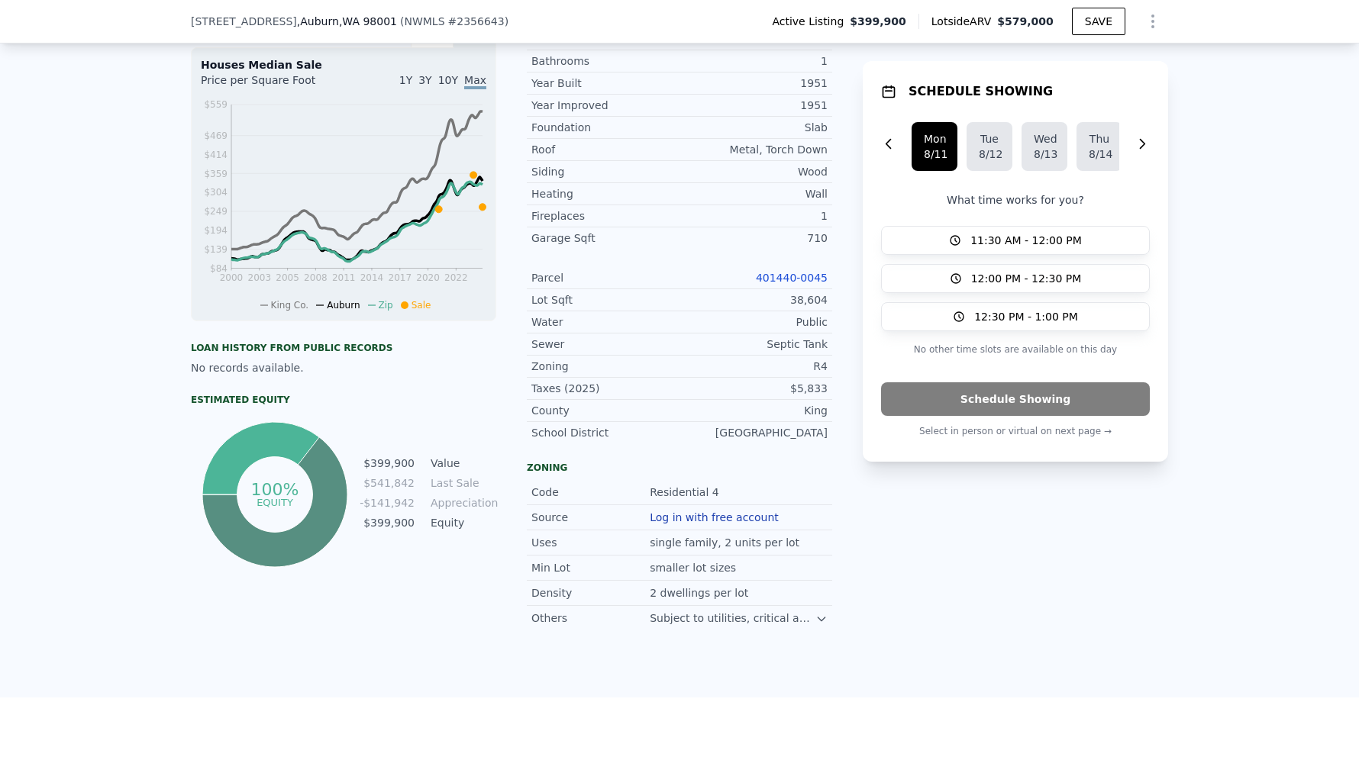
scroll to position [615, 0]
drag, startPoint x: 717, startPoint y: 490, endPoint x: 623, endPoint y: 489, distance: 93.9
click at [623, 489] on div "Code Residential 4" at bounding box center [679, 491] width 305 height 25
copy div "Residential 4"
click at [541, 453] on div "Property details Finished Sqft 1,529 Bedrooms 3 Bathrooms 1 Year Built 1951 Yea…" at bounding box center [679, 220] width 305 height 468
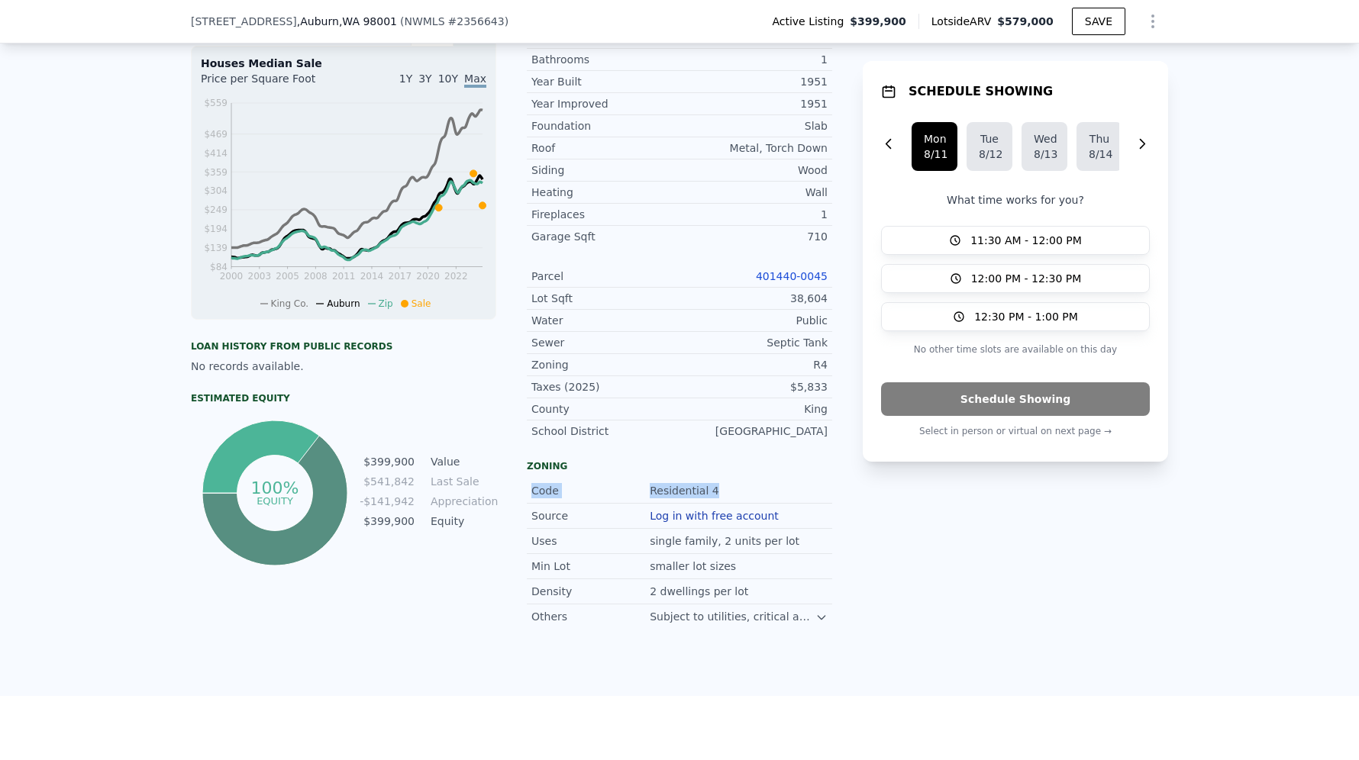
drag, startPoint x: 637, startPoint y: 479, endPoint x: 749, endPoint y: 487, distance: 111.8
click at [749, 487] on div "Code Residential 4" at bounding box center [679, 491] width 305 height 25
drag, startPoint x: 665, startPoint y: 535, endPoint x: 779, endPoint y: 550, distance: 114.8
click at [779, 550] on div "Uses single family, 2 units per lot" at bounding box center [679, 541] width 305 height 25
click at [817, 555] on div "Min Lot smaller lot sizes" at bounding box center [679, 566] width 305 height 25
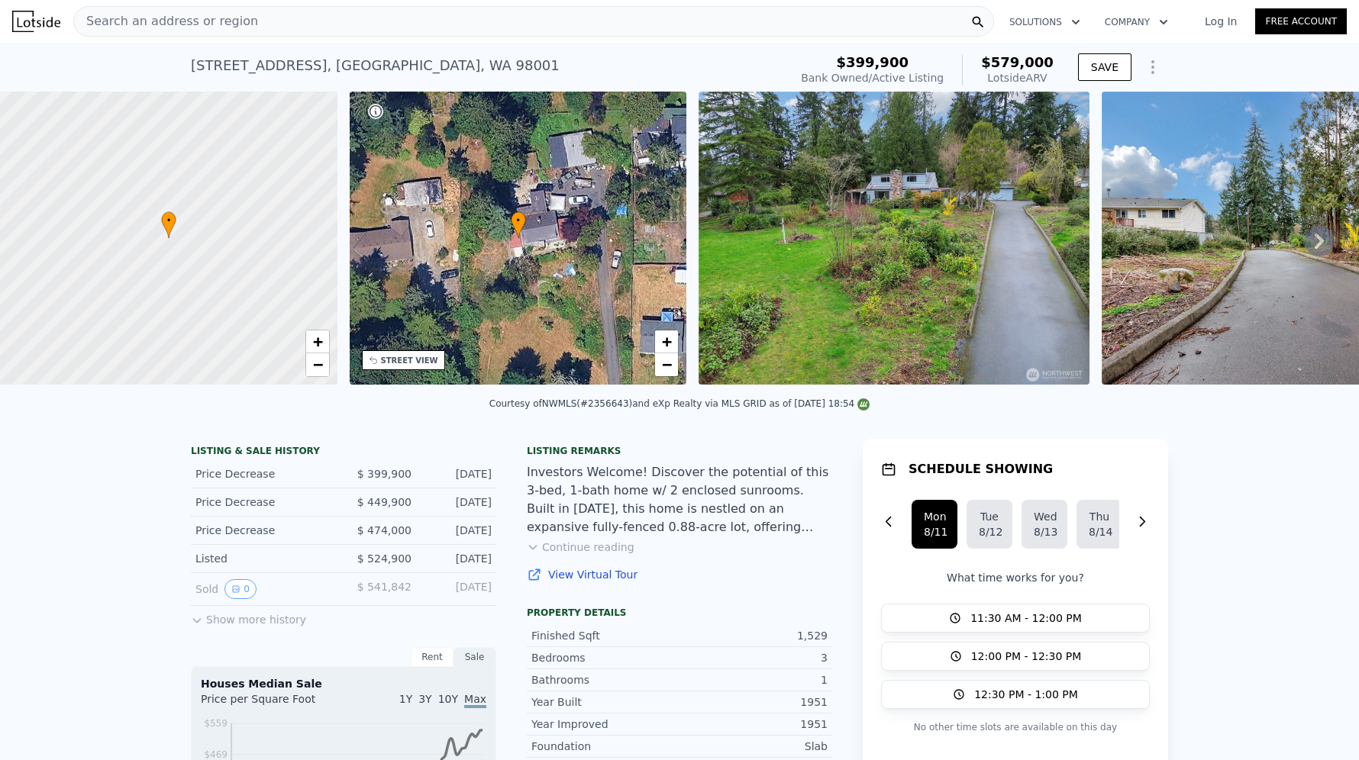
scroll to position [0, 0]
click at [576, 546] on button "Continue reading" at bounding box center [581, 547] width 108 height 15
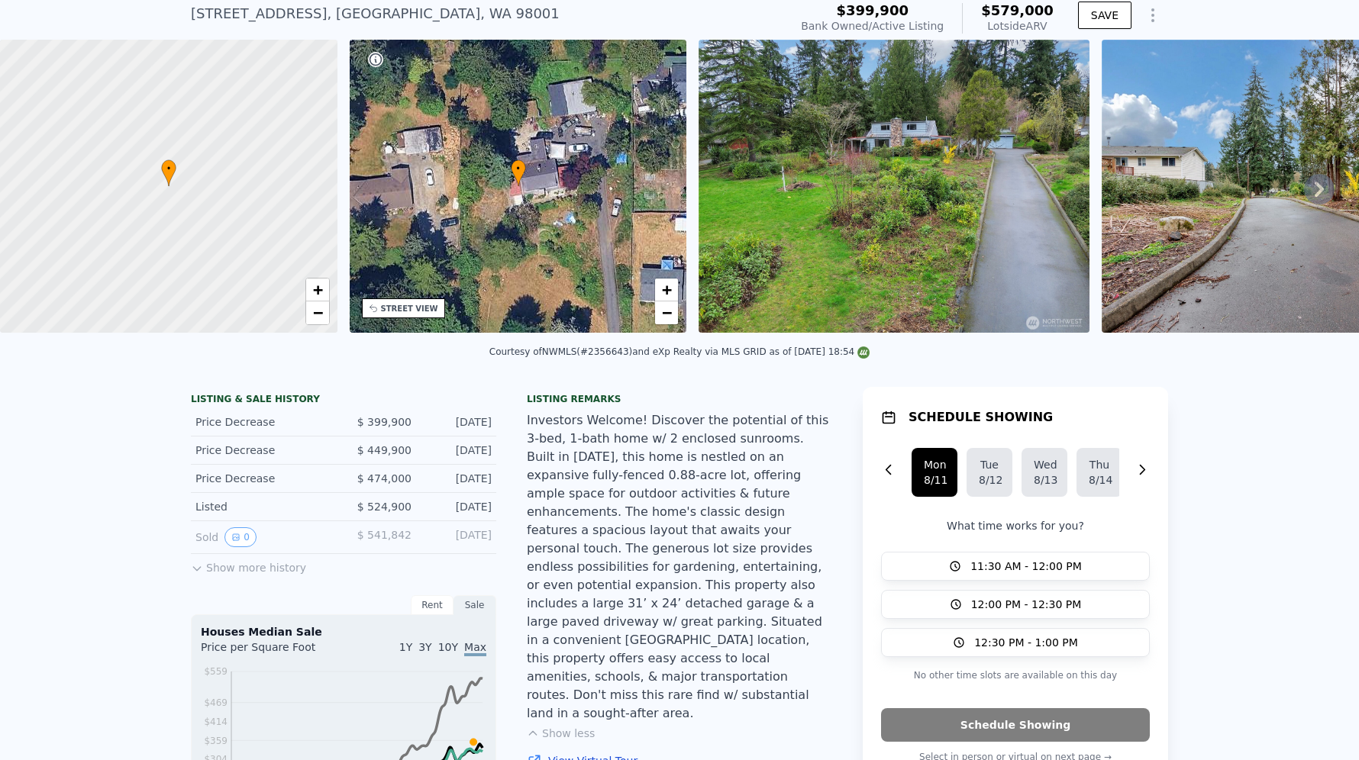
click at [1214, 208] on img at bounding box center [1320, 186] width 439 height 293
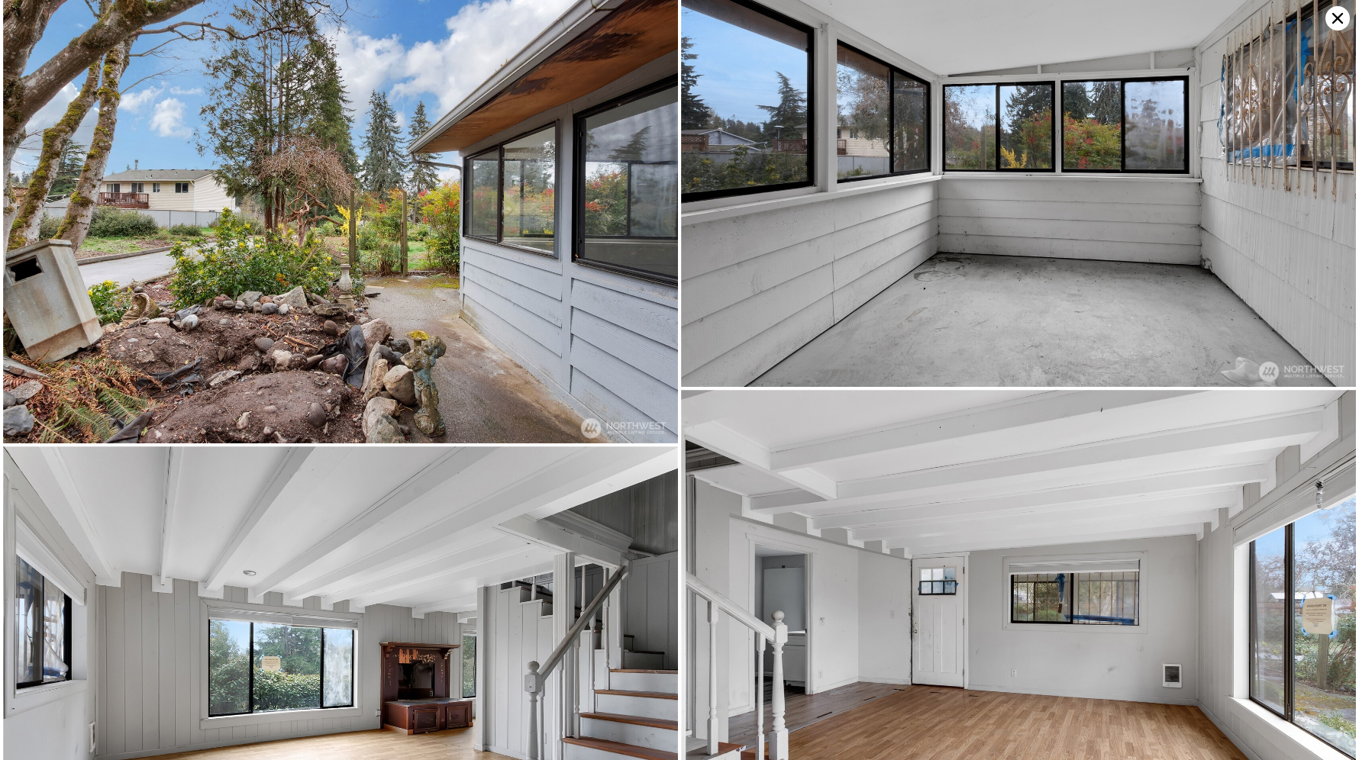
scroll to position [1872, 0]
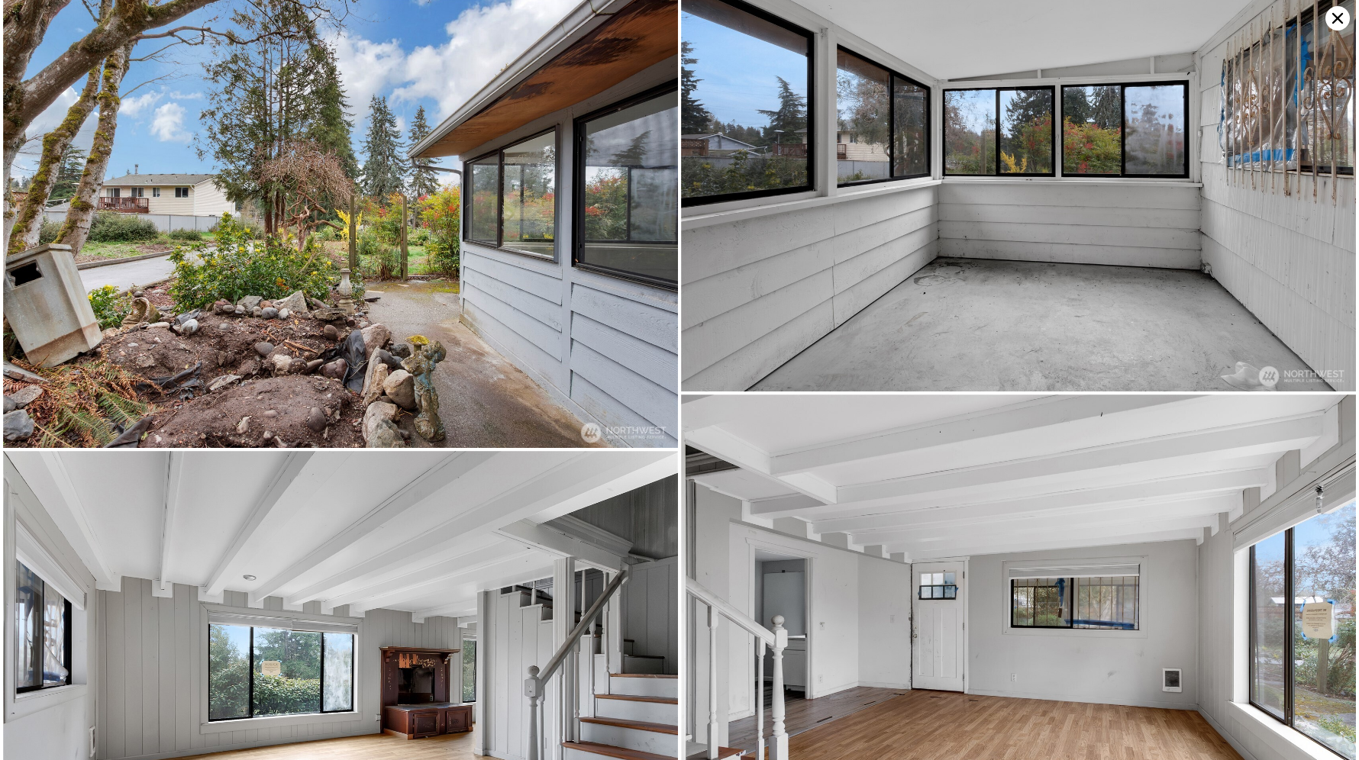
click at [1343, 15] on icon at bounding box center [1337, 18] width 24 height 24
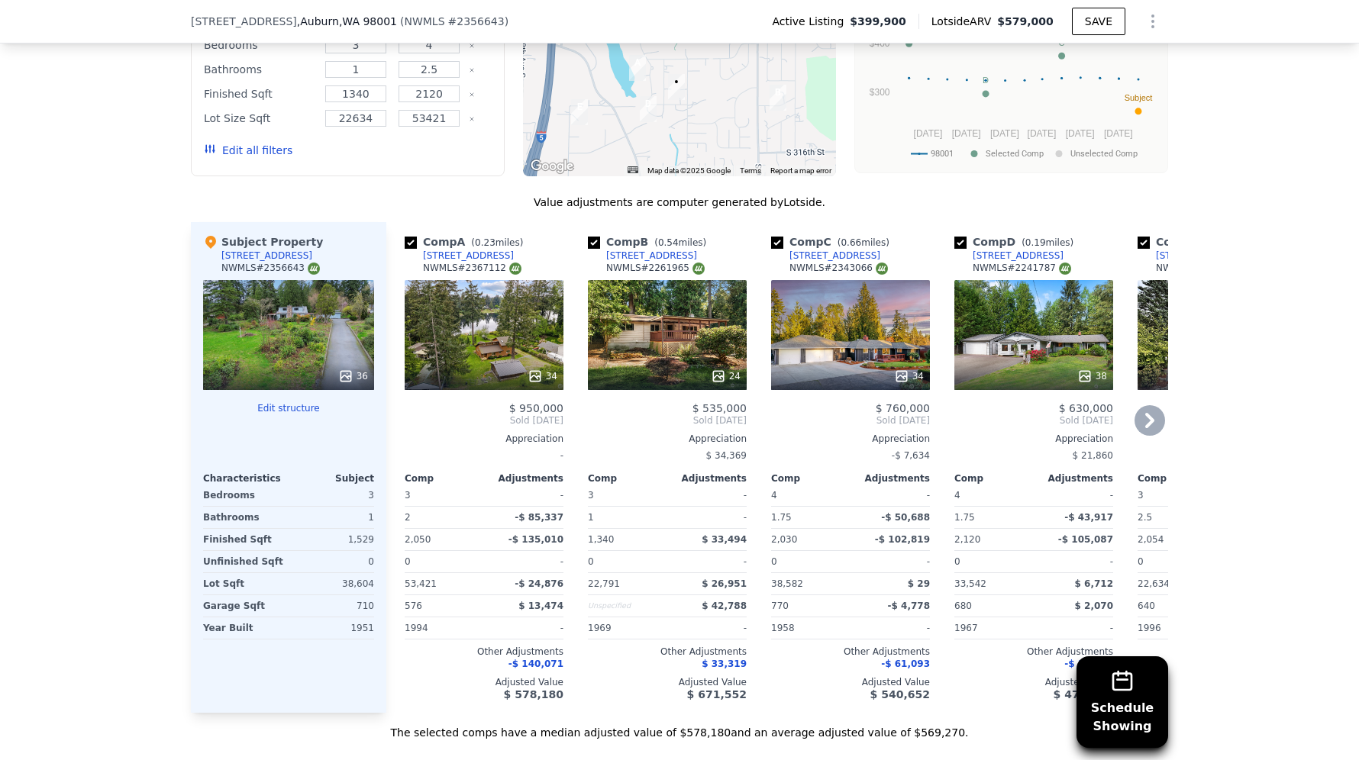
scroll to position [1791, 0]
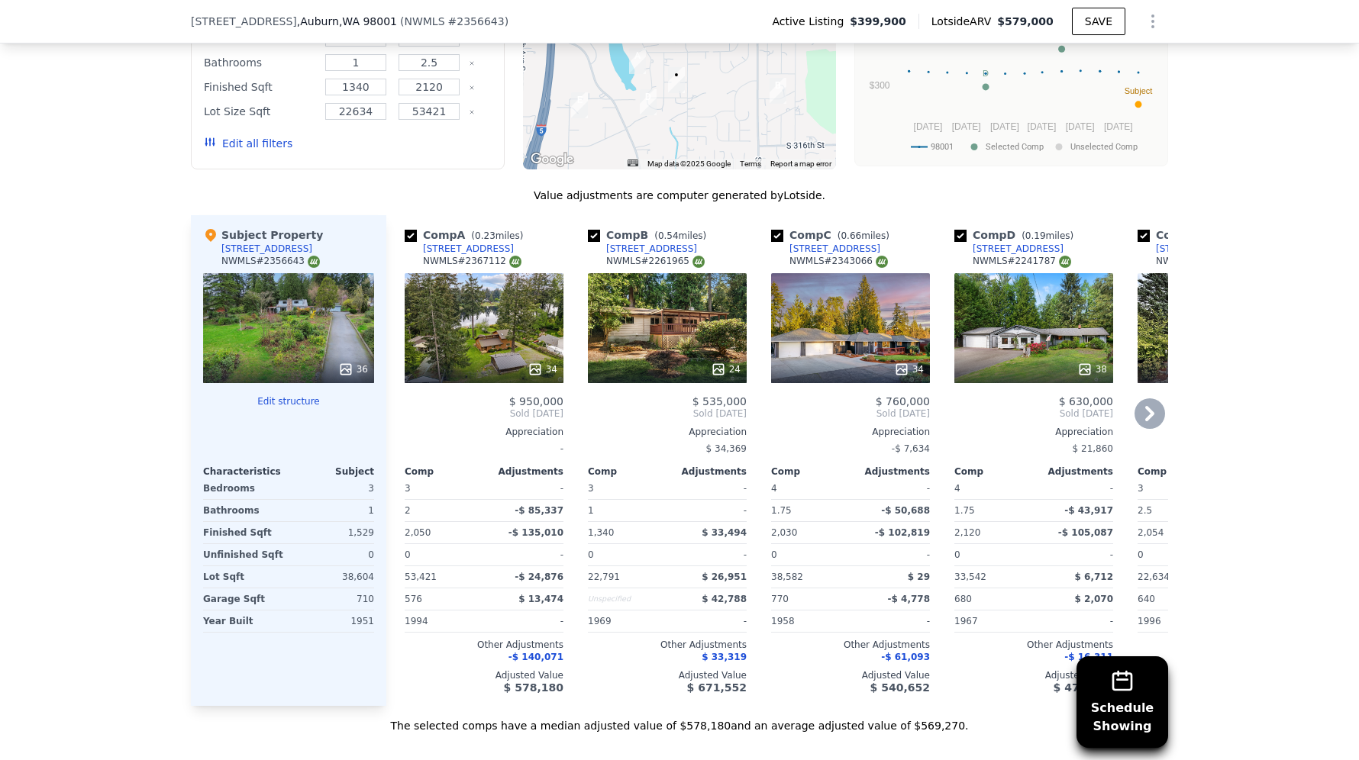
click at [444, 286] on div "34" at bounding box center [484, 328] width 159 height 110
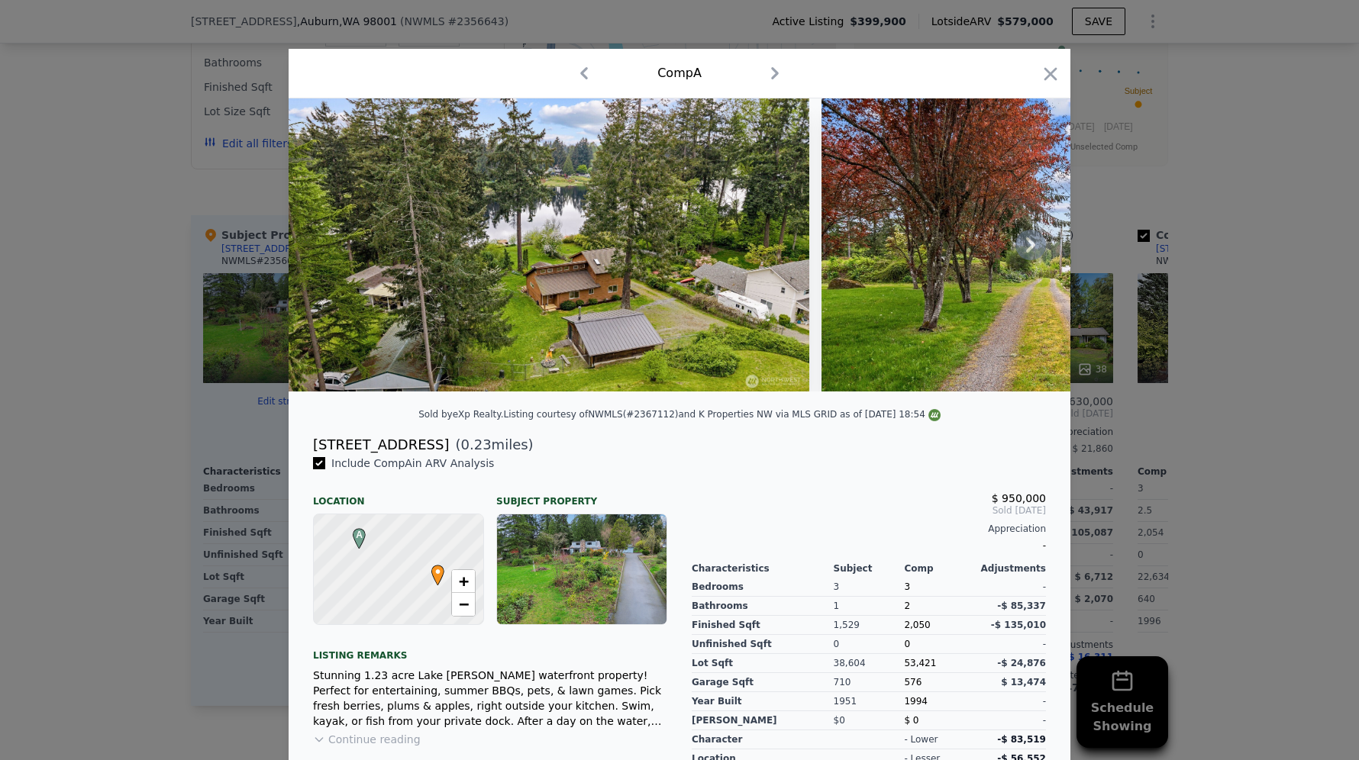
click at [594, 291] on img at bounding box center [549, 244] width 521 height 293
click at [1165, 430] on div at bounding box center [679, 380] width 1359 height 760
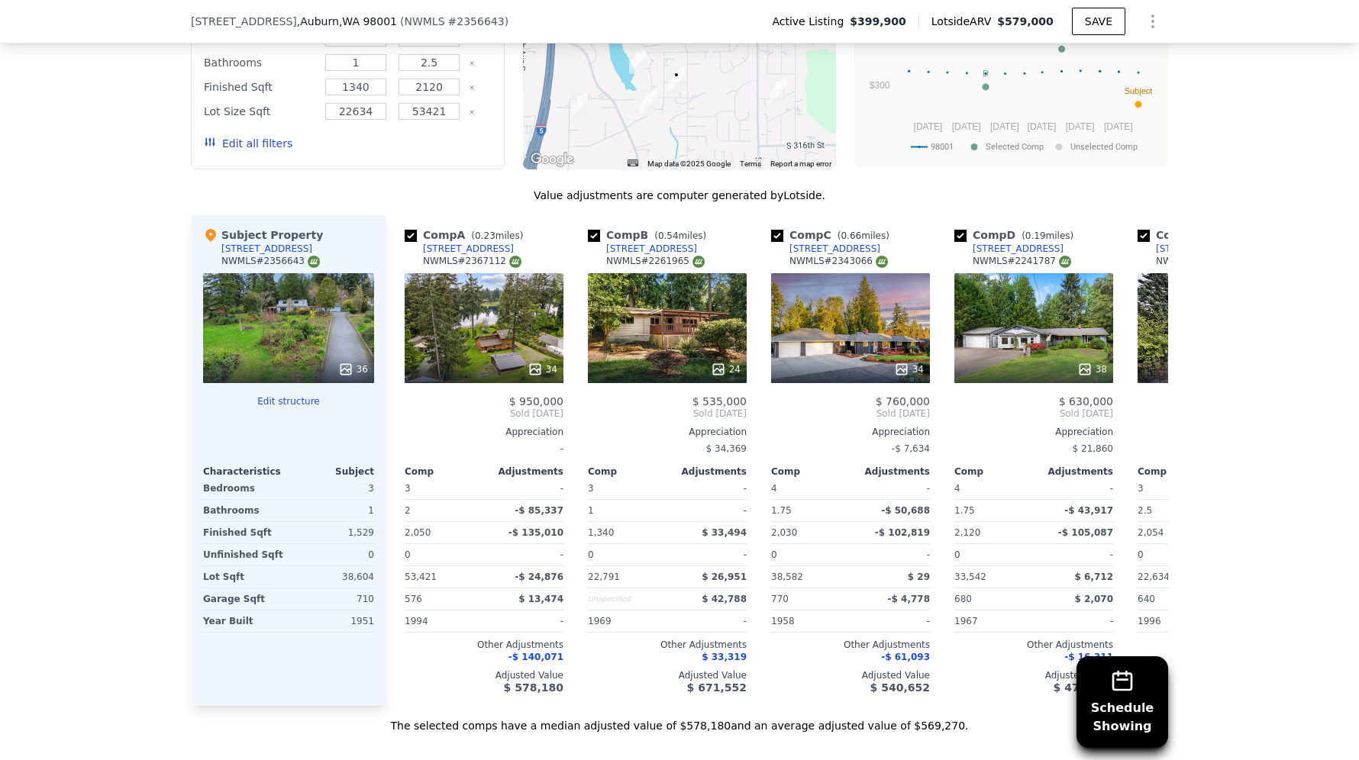
click at [1172, 365] on div "Schedule Showing We found 5 sales that match your search Listings provided by N…" at bounding box center [679, 296] width 1359 height 876
click at [1150, 406] on icon at bounding box center [1149, 413] width 9 height 15
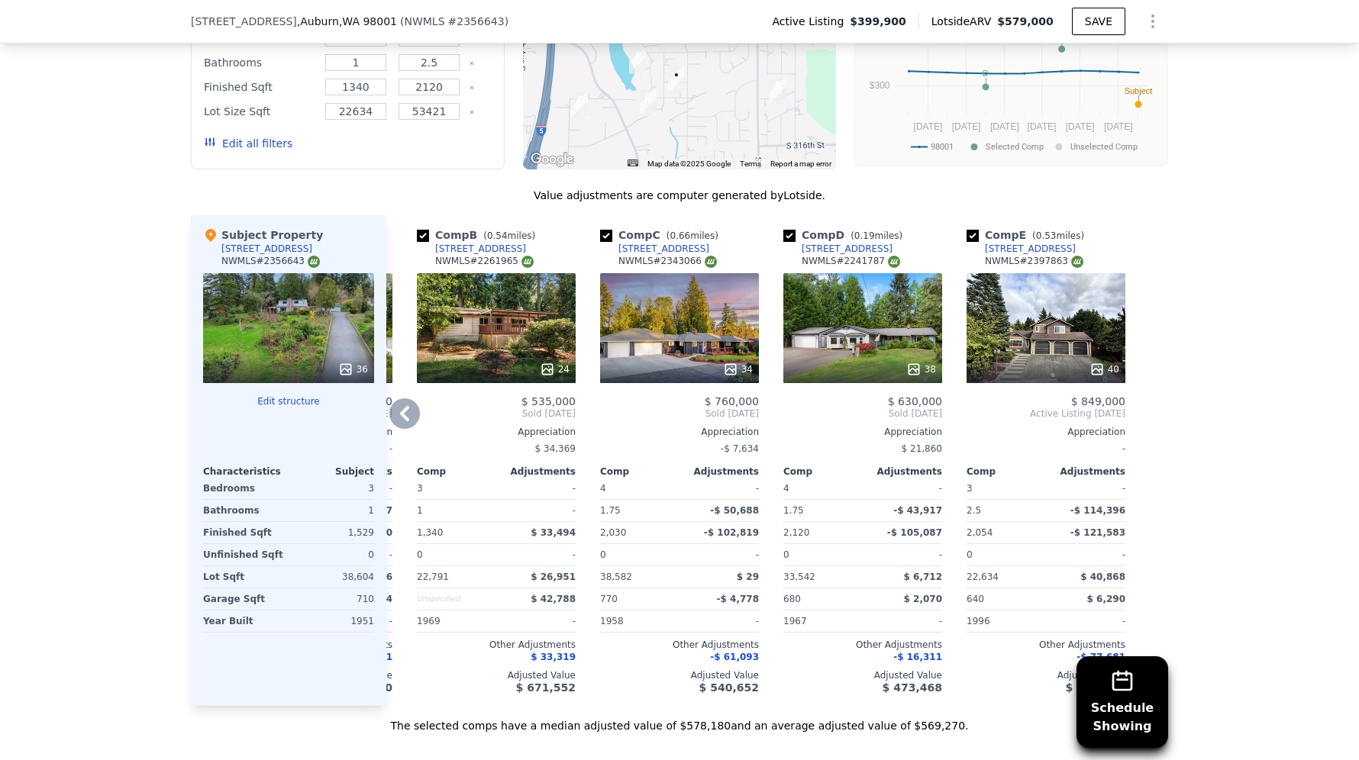
click at [1185, 348] on div "Schedule Showing We found 5 sales that match your search Listings provided by N…" at bounding box center [679, 296] width 1359 height 876
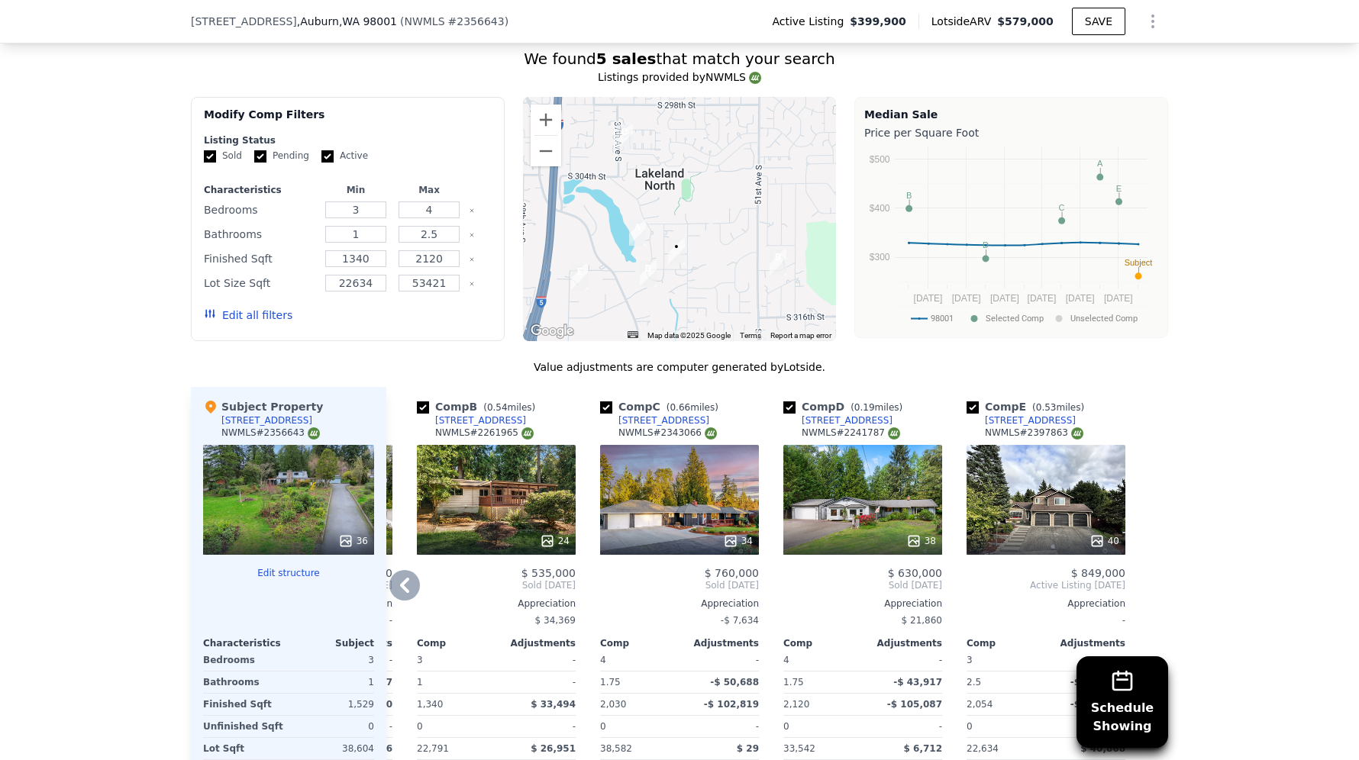
scroll to position [1466, 0]
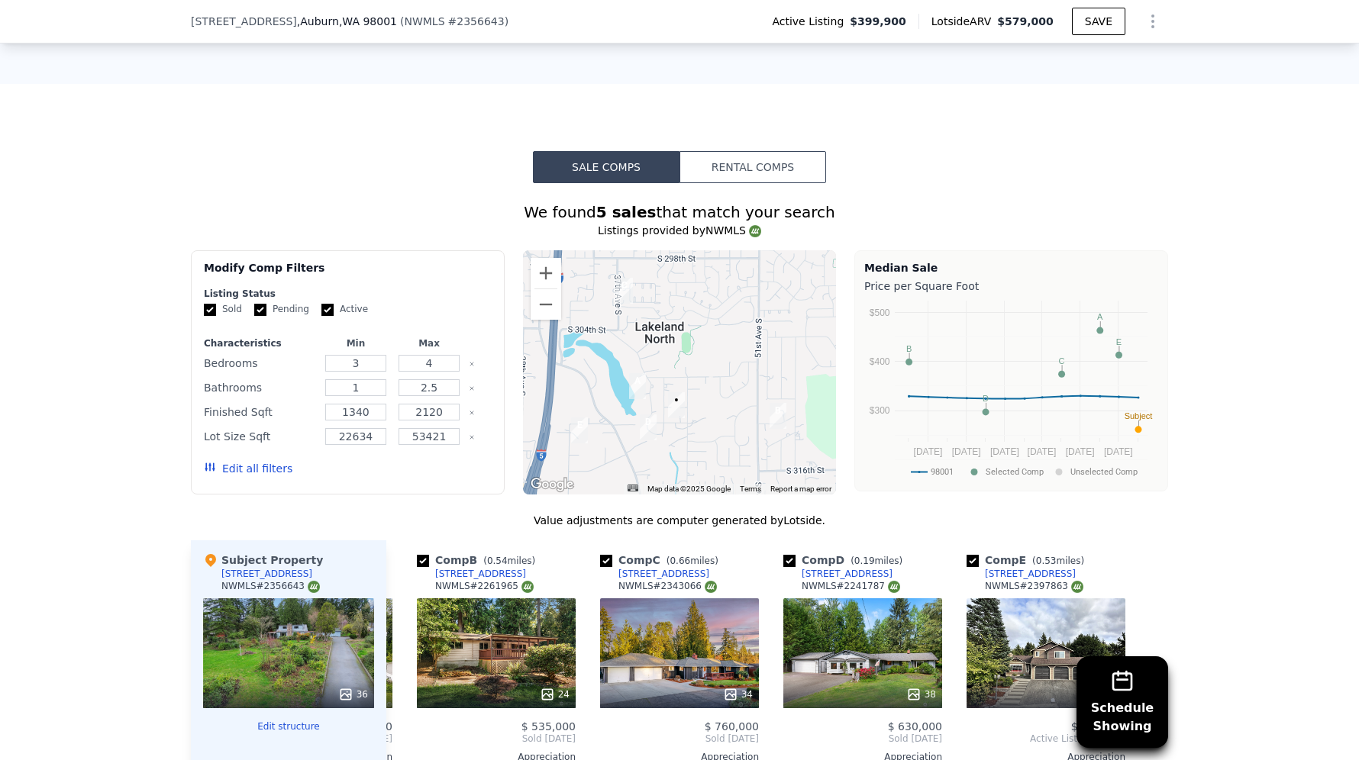
click at [649, 414] on img "3870 S 316th St" at bounding box center [648, 427] width 17 height 26
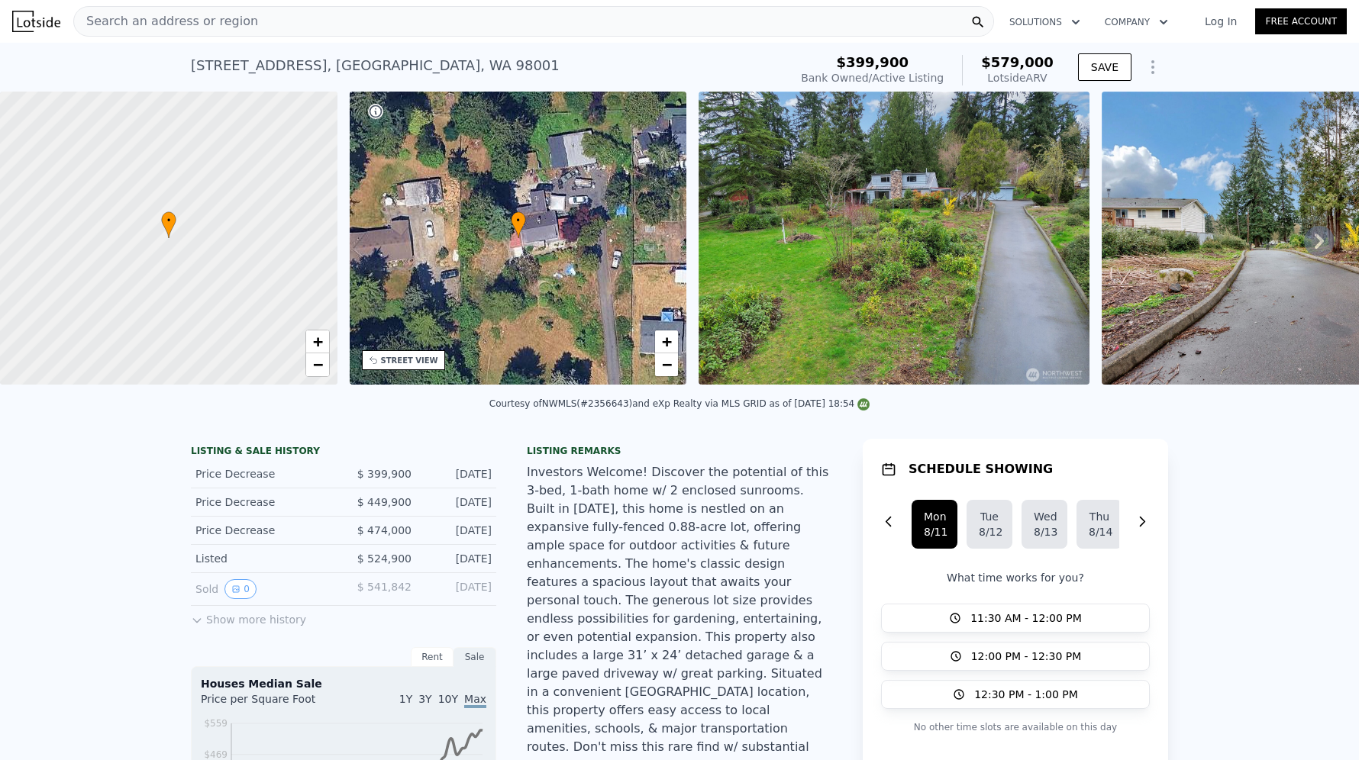
scroll to position [0, 0]
